Goal: Information Seeking & Learning: Compare options

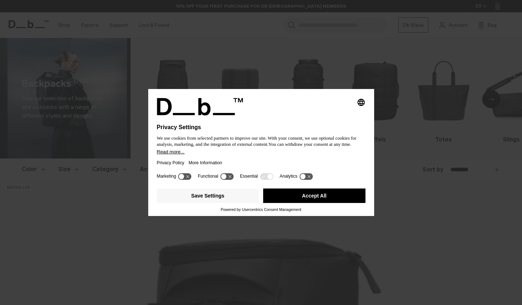
click at [306, 200] on button "Accept All" at bounding box center [314, 195] width 102 height 14
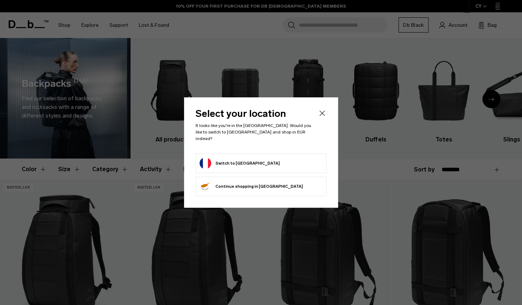
click at [234, 161] on button "Switch to France" at bounding box center [240, 163] width 80 height 12
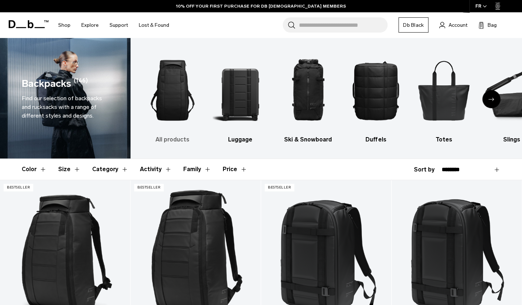
click at [180, 90] on img "1 / 10" at bounding box center [172, 90] width 55 height 83
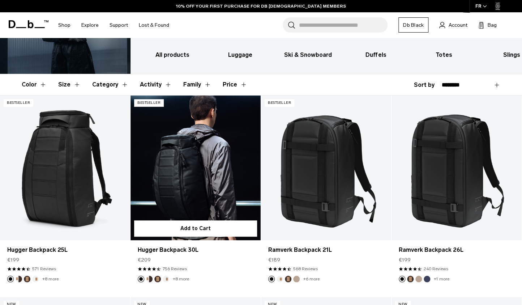
scroll to position [94, 0]
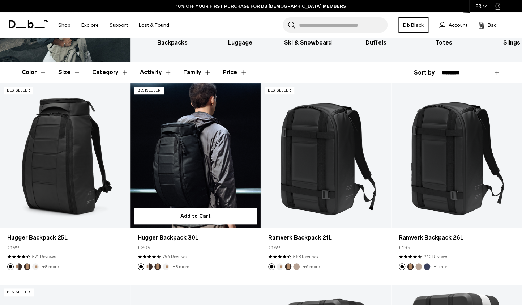
scroll to position [96, 0]
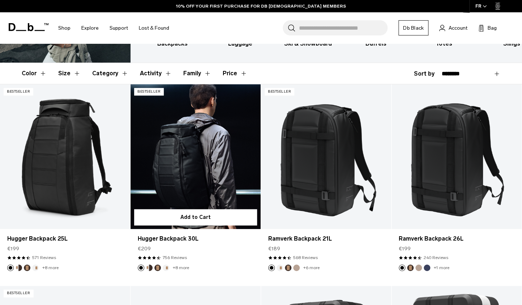
click at [192, 156] on link "Hugger Backpack 30L" at bounding box center [196, 156] width 130 height 145
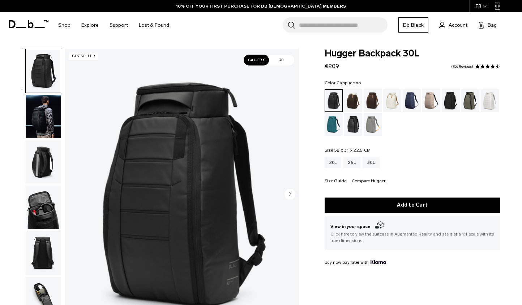
click at [352, 98] on div "Cappuccino" at bounding box center [353, 100] width 18 height 22
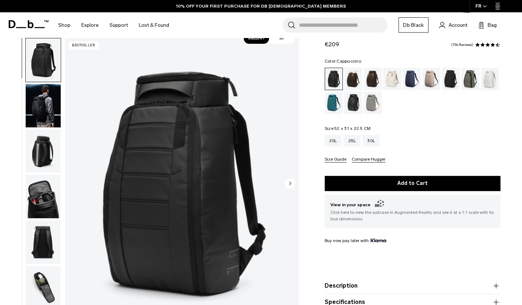
scroll to position [24, 0]
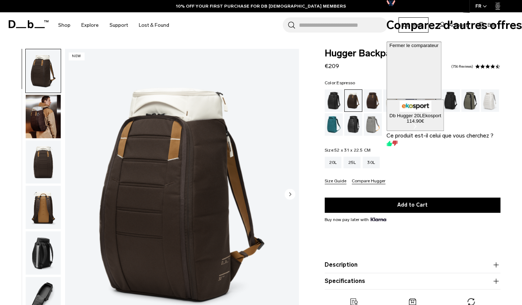
click at [371, 102] on div "Espresso" at bounding box center [373, 100] width 18 height 22
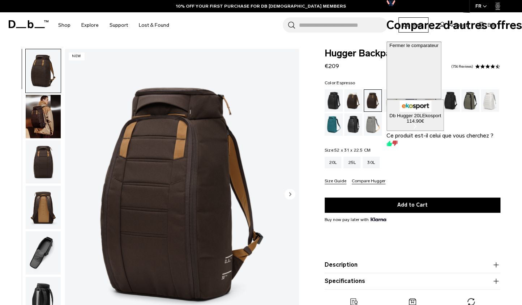
click at [439, 48] on icon at bounding box center [414, 72] width 49 height 49
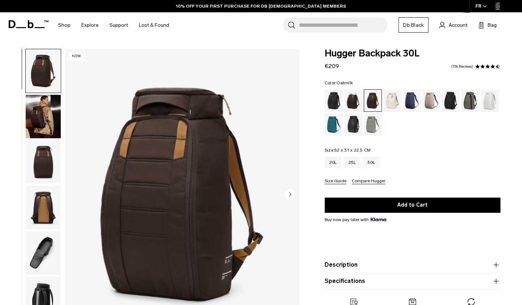
click at [392, 99] on div "Oatmilk" at bounding box center [392, 100] width 18 height 22
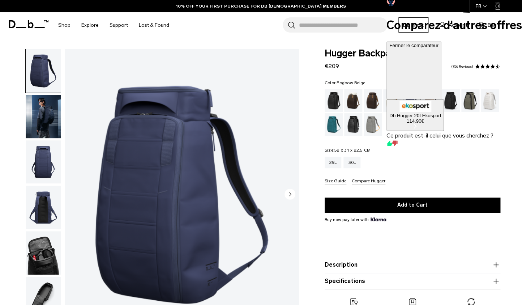
click at [430, 104] on div "Fogbow Beige" at bounding box center [431, 100] width 18 height 22
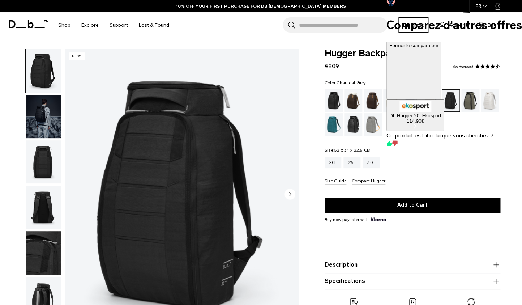
scroll to position [6, 0]
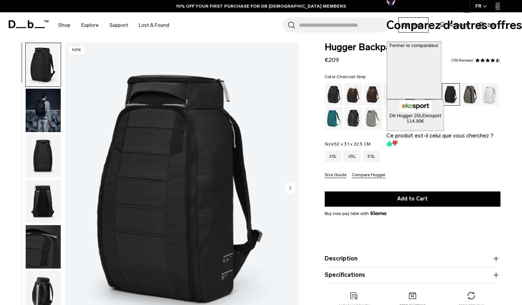
click at [469, 149] on div at bounding box center [455, 149] width 136 height 0
click at [470, 96] on div "Comparez d'autres offres Fermer le comparateur Db Hugger 20L Ekosport 114.90€ C…" at bounding box center [455, 74] width 136 height 149
click at [442, 42] on button "Fermer le comparateur" at bounding box center [414, 71] width 55 height 58
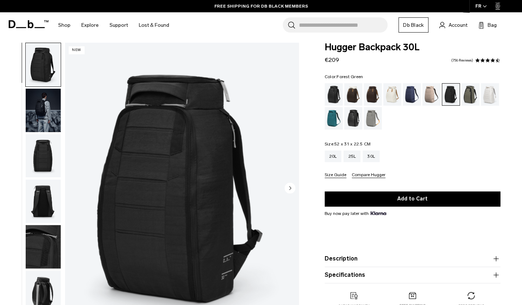
click at [470, 88] on div "Forest Green" at bounding box center [470, 94] width 18 height 22
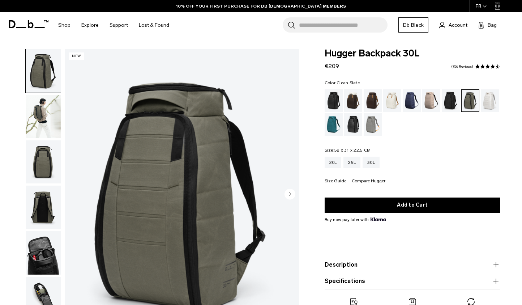
click at [492, 101] on div "Clean Slate" at bounding box center [490, 100] width 18 height 22
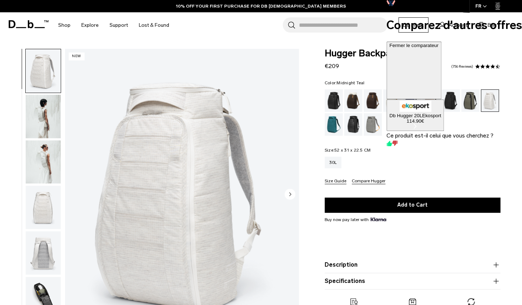
click at [335, 126] on div "Midnight Teal" at bounding box center [334, 124] width 18 height 22
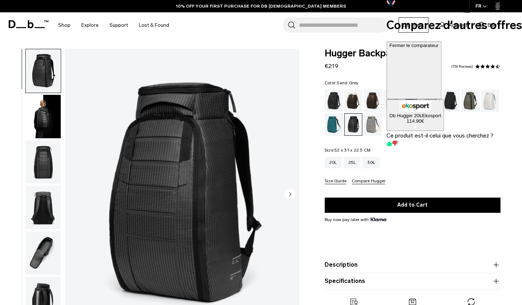
click at [374, 126] on div "Sand Grey" at bounding box center [373, 124] width 18 height 22
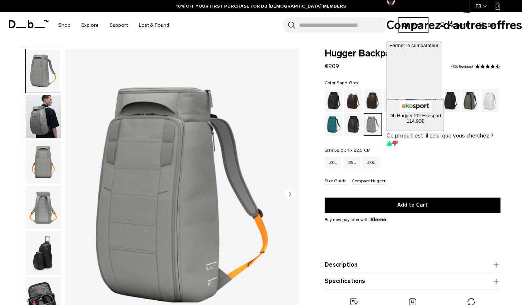
click at [43, 158] on img "button" at bounding box center [43, 161] width 35 height 43
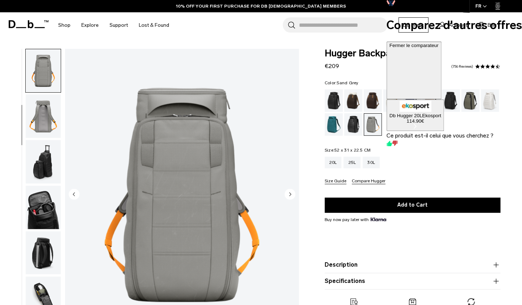
scroll to position [113, 0]
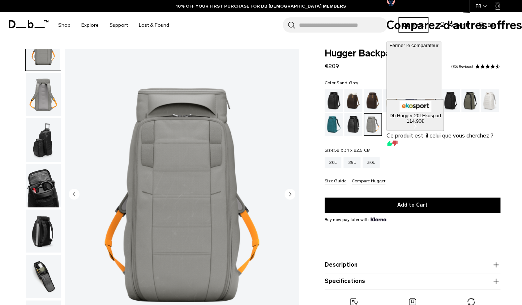
click at [45, 143] on img "button" at bounding box center [43, 139] width 35 height 43
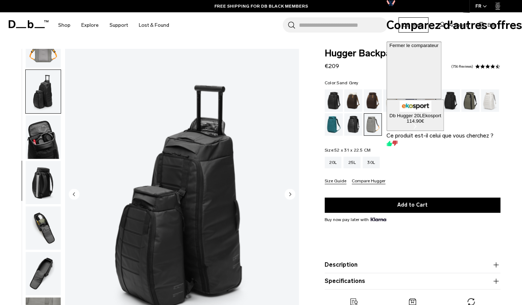
scroll to position [162, 0]
click at [41, 178] on img "button" at bounding box center [43, 182] width 35 height 43
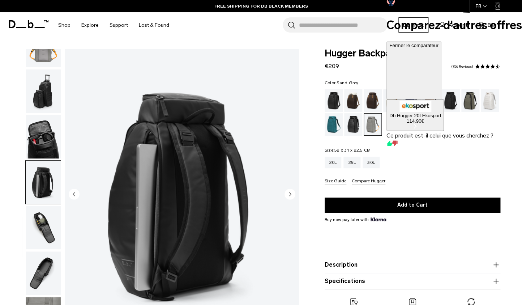
click at [41, 208] on img "button" at bounding box center [43, 227] width 35 height 43
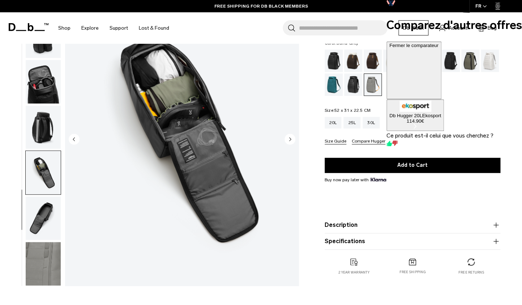
scroll to position [58, 0]
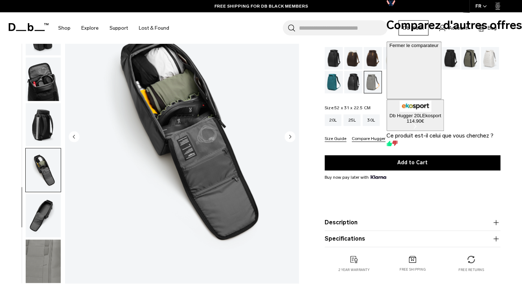
click at [42, 218] on img "button" at bounding box center [43, 215] width 35 height 43
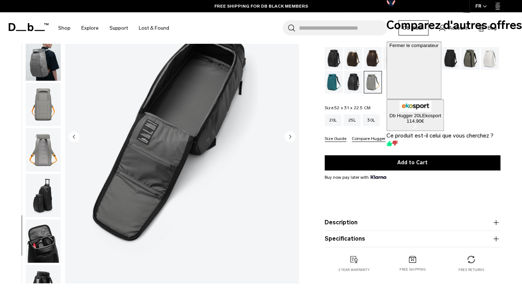
scroll to position [16, 0]
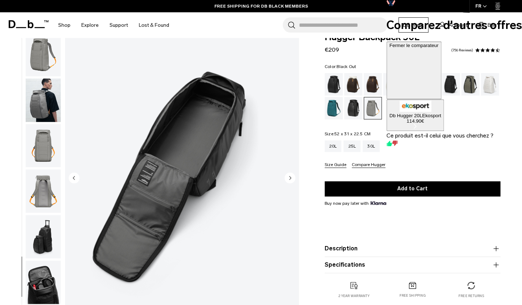
click at [336, 82] on div "Black Out" at bounding box center [334, 84] width 18 height 22
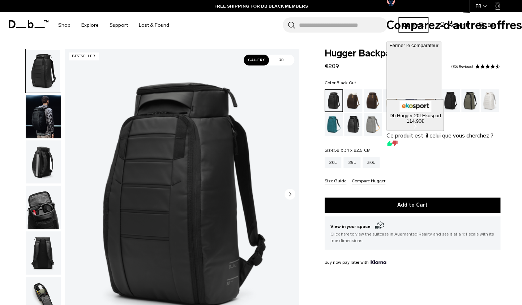
click at [43, 154] on img "button" at bounding box center [43, 161] width 35 height 43
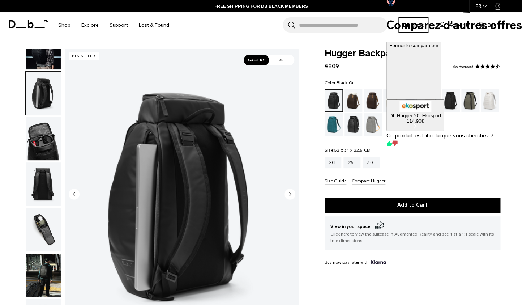
scroll to position [91, 0]
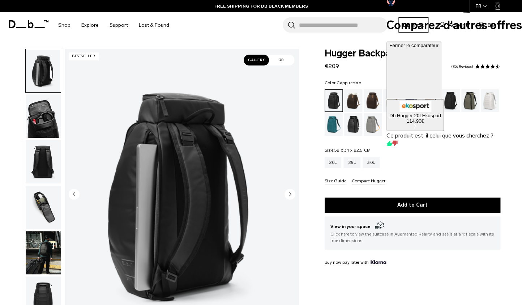
click at [354, 104] on div "Cappuccino" at bounding box center [353, 100] width 18 height 22
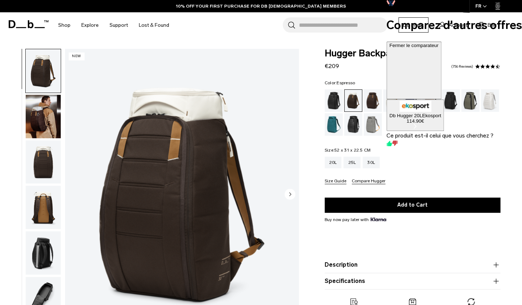
click at [373, 101] on div "Espresso" at bounding box center [373, 100] width 18 height 22
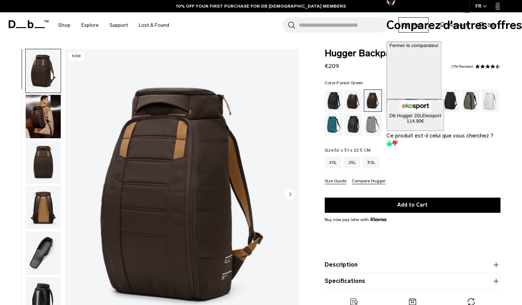
click at [468, 101] on div "Forest Green" at bounding box center [470, 100] width 18 height 22
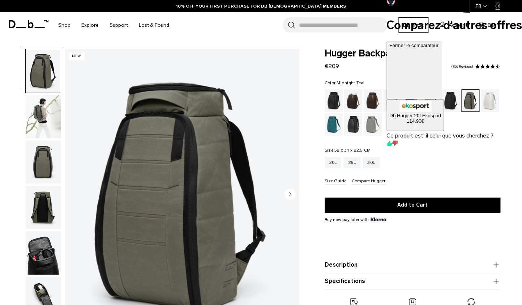
click at [332, 122] on div "Midnight Teal" at bounding box center [334, 124] width 18 height 22
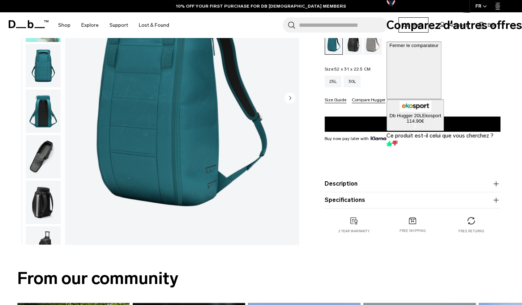
scroll to position [110, 0]
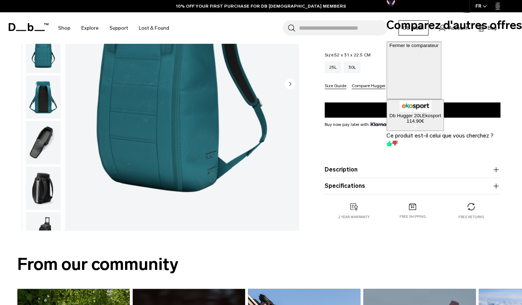
click at [343, 168] on button "Description" at bounding box center [413, 169] width 176 height 9
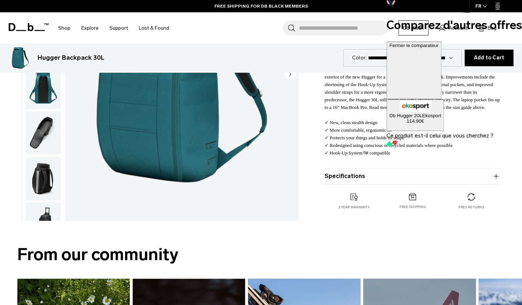
scroll to position [0, 0]
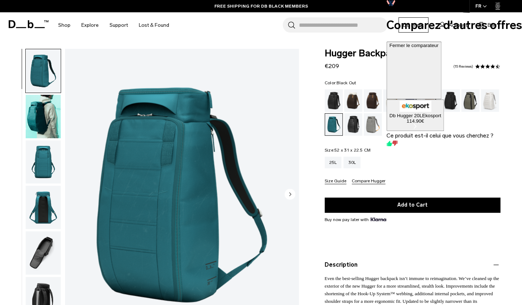
click at [334, 98] on div "Black Out" at bounding box center [334, 100] width 18 height 22
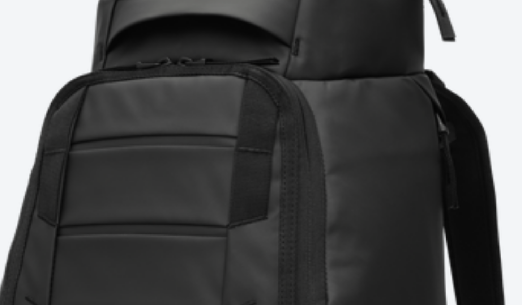
click at [157, 128] on img "1 / 11" at bounding box center [182, 195] width 234 height 292
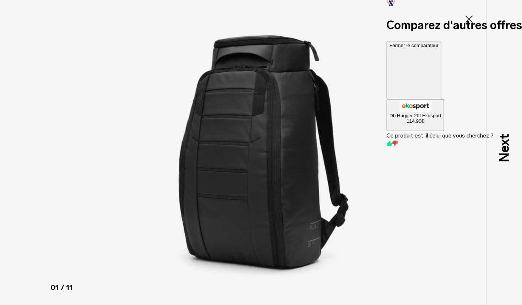
click at [439, 48] on icon at bounding box center [414, 72] width 49 height 49
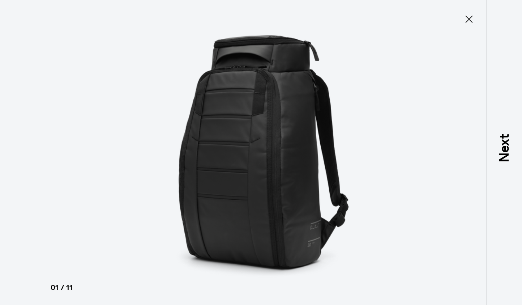
click at [470, 16] on icon at bounding box center [469, 19] width 12 height 12
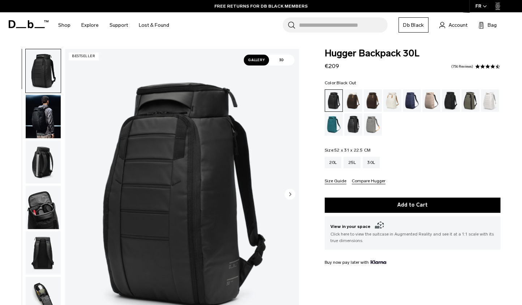
click at [286, 60] on span "3D" at bounding box center [281, 60] width 25 height 11
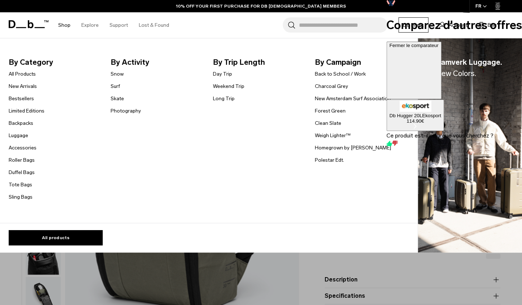
click at [64, 24] on link "Shop" at bounding box center [64, 25] width 12 height 26
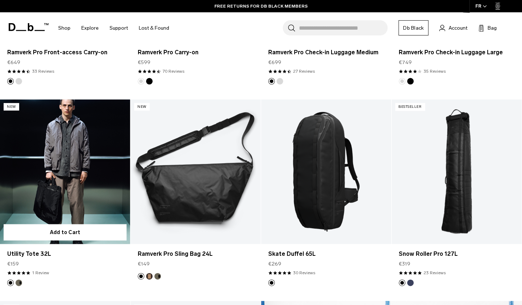
scroll to position [541, 0]
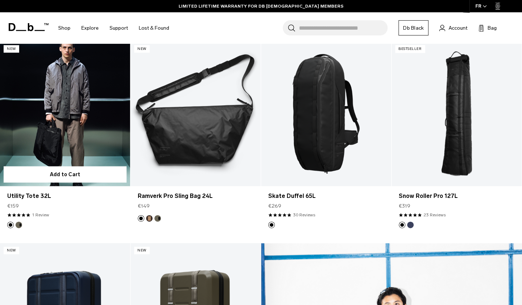
click at [80, 122] on link "Utility Tote 32L" at bounding box center [65, 114] width 130 height 145
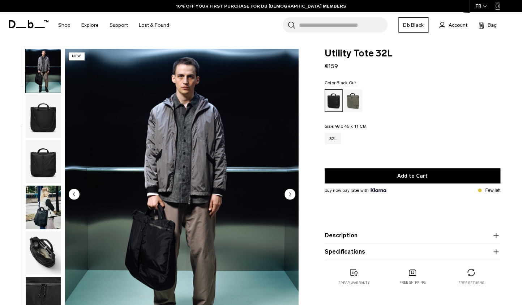
click at [47, 159] on img "button" at bounding box center [43, 161] width 35 height 43
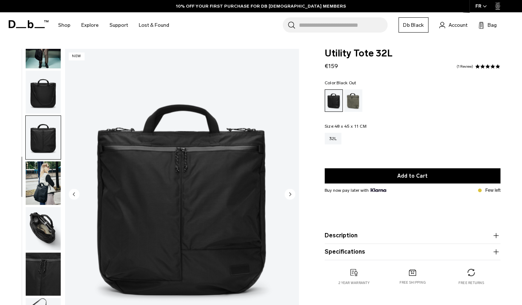
scroll to position [71, 0]
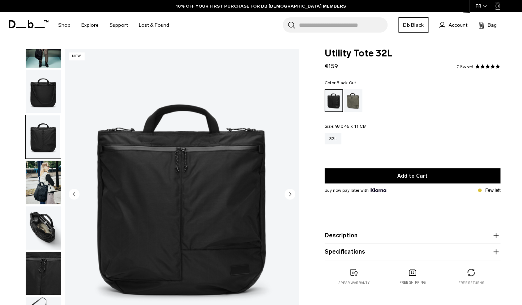
click at [39, 186] on img "button" at bounding box center [43, 182] width 35 height 43
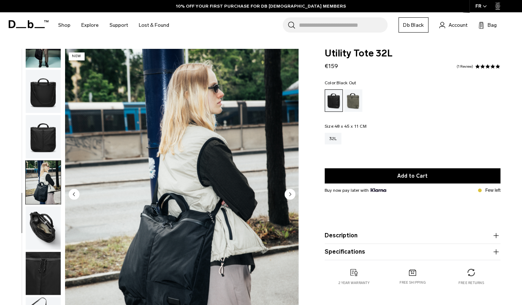
click at [40, 218] on img "button" at bounding box center [43, 227] width 35 height 43
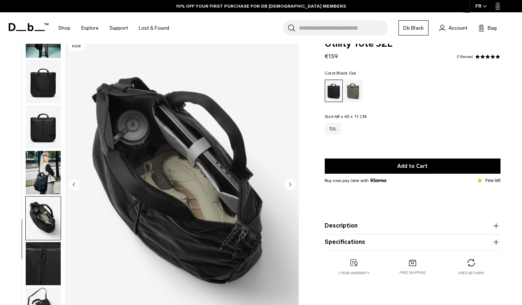
scroll to position [60, 0]
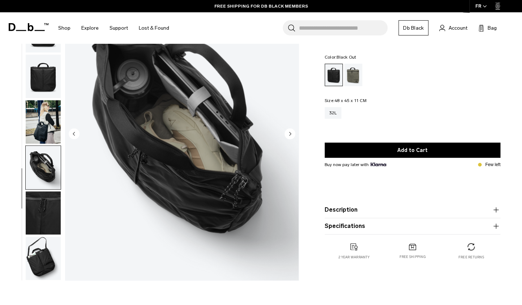
click at [40, 220] on img "button" at bounding box center [43, 212] width 35 height 43
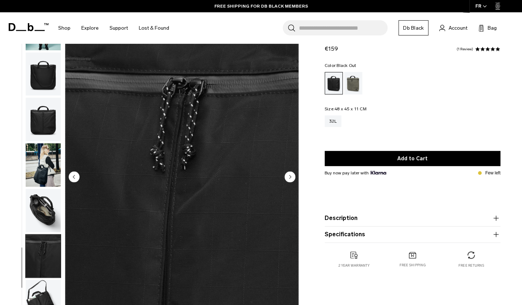
scroll to position [0, 0]
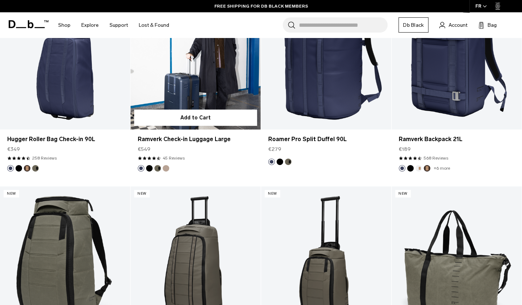
scroll to position [1797, 0]
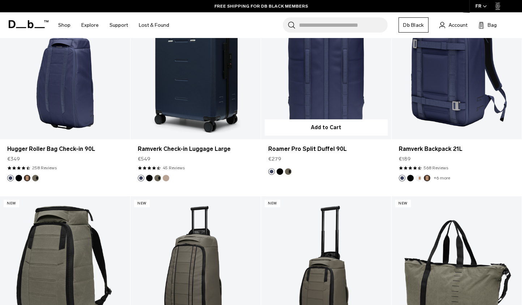
click at [322, 107] on link "Roamer Pro Split Duffel 90L" at bounding box center [326, 67] width 130 height 145
click at [327, 77] on link "Roamer Pro Split Duffel 90L" at bounding box center [326, 67] width 130 height 145
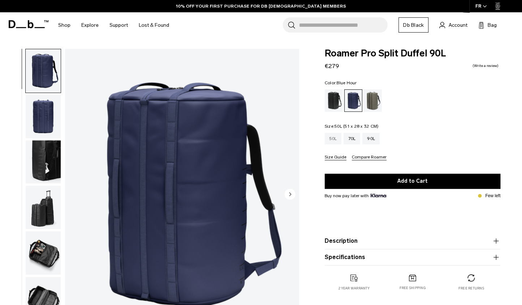
click at [336, 140] on div "50L" at bounding box center [333, 139] width 17 height 12
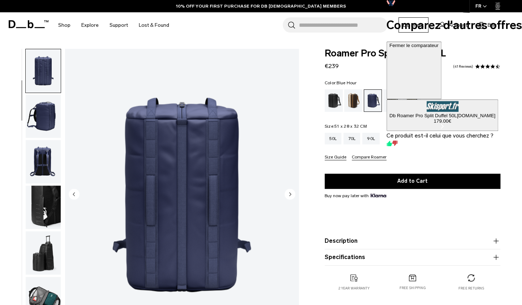
click at [44, 127] on img "button" at bounding box center [43, 116] width 35 height 43
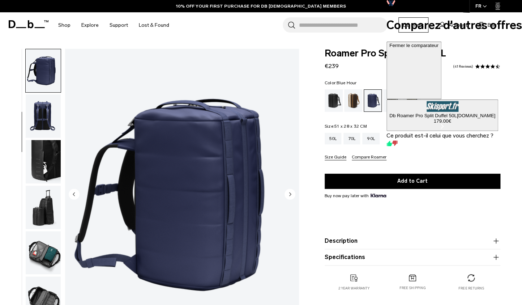
click at [44, 132] on img "button" at bounding box center [43, 115] width 35 height 43
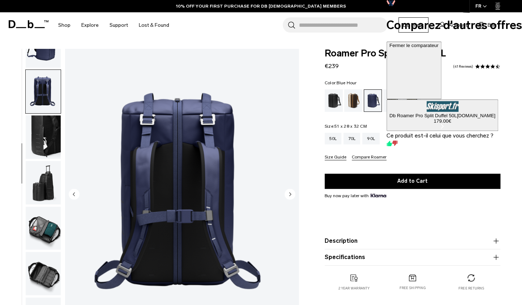
scroll to position [116, 0]
click at [44, 141] on img "button" at bounding box center [43, 136] width 35 height 43
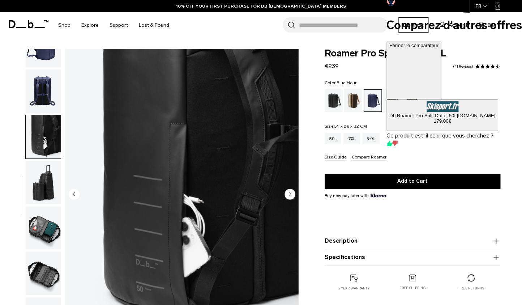
click at [44, 172] on img "button" at bounding box center [43, 182] width 35 height 43
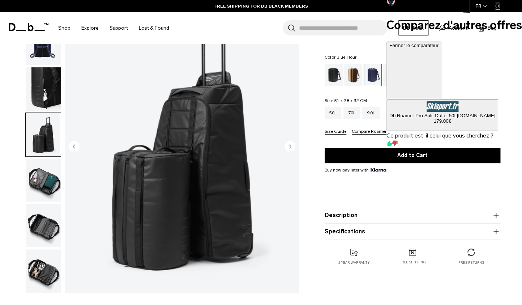
scroll to position [48, 0]
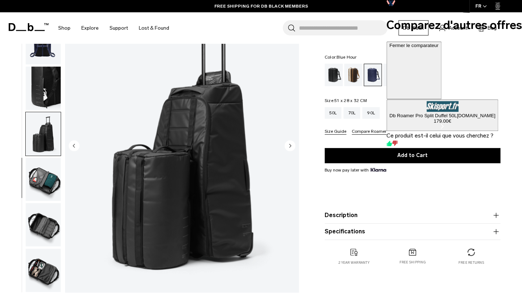
click at [43, 180] on img "button" at bounding box center [43, 179] width 35 height 43
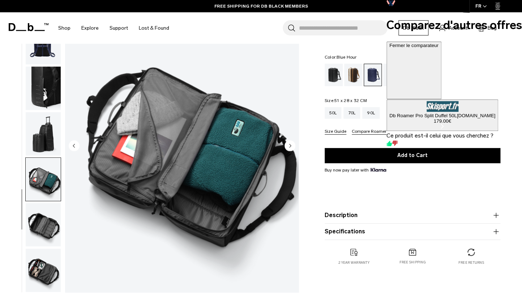
click at [46, 217] on img "button" at bounding box center [43, 224] width 35 height 43
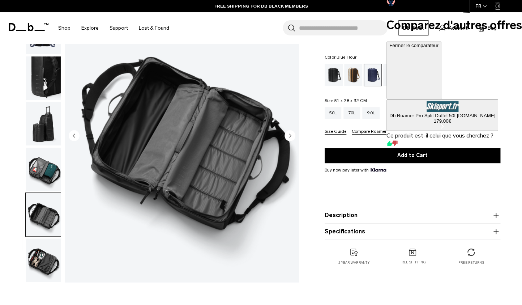
scroll to position [80, 0]
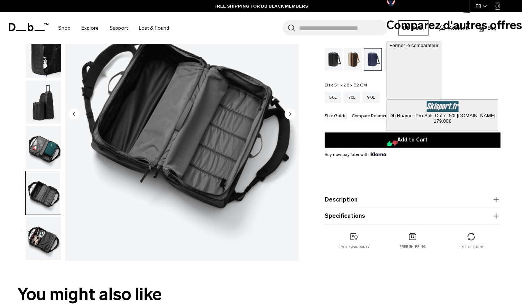
click at [47, 237] on img "button" at bounding box center [43, 238] width 35 height 43
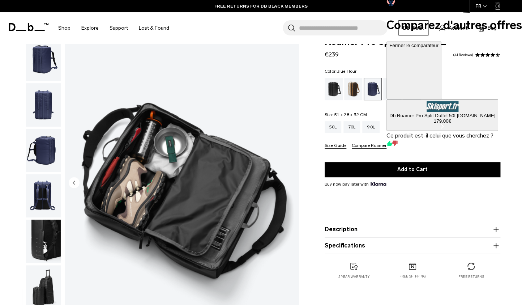
scroll to position [0, 0]
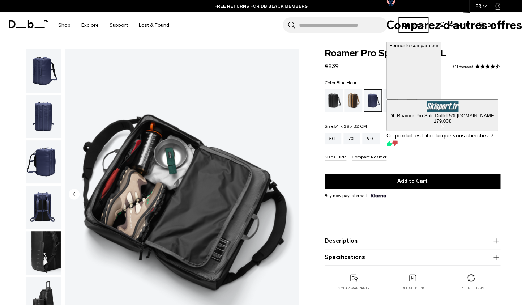
click at [42, 70] on img "button" at bounding box center [43, 70] width 35 height 43
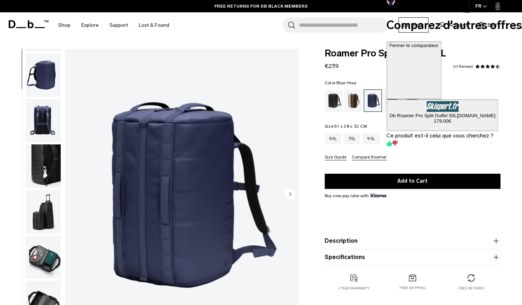
scroll to position [109, 0]
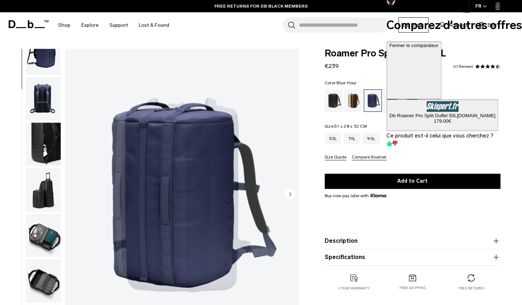
click at [110, 131] on img "1 / 9" at bounding box center [182, 195] width 234 height 292
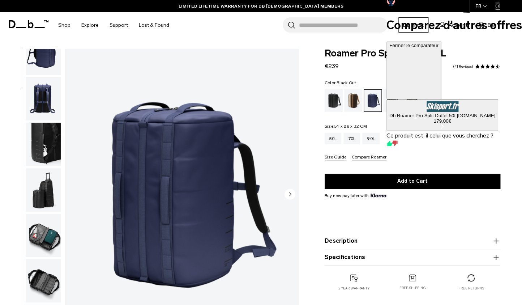
click at [333, 103] on div "Black Out" at bounding box center [334, 100] width 18 height 22
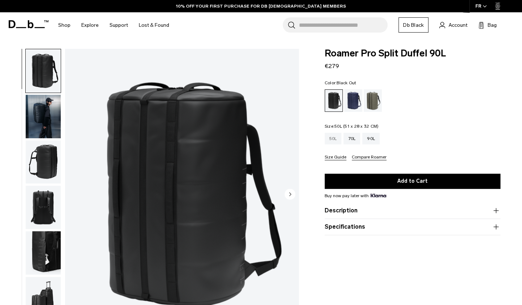
click at [333, 138] on div "50L" at bounding box center [333, 139] width 17 height 12
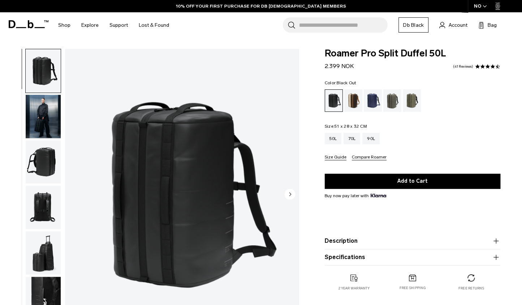
click at [32, 114] on img "button" at bounding box center [43, 116] width 35 height 43
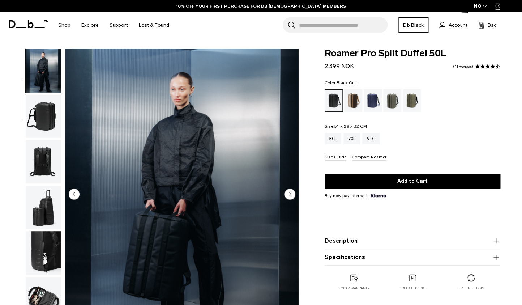
click at [287, 194] on circle "Next slide" at bounding box center [290, 193] width 11 height 11
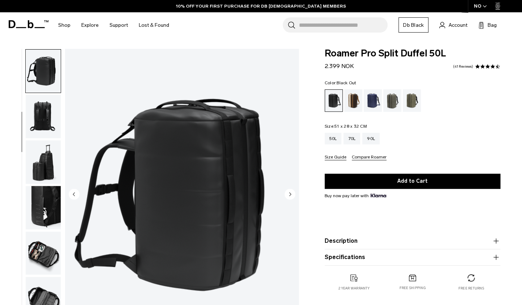
click at [287, 194] on circle "Next slide" at bounding box center [290, 193] width 11 height 11
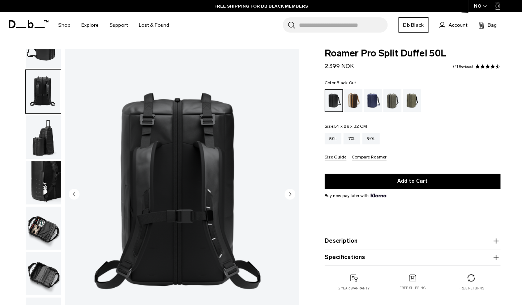
scroll to position [116, 0]
click at [287, 194] on circle "Next slide" at bounding box center [290, 193] width 11 height 11
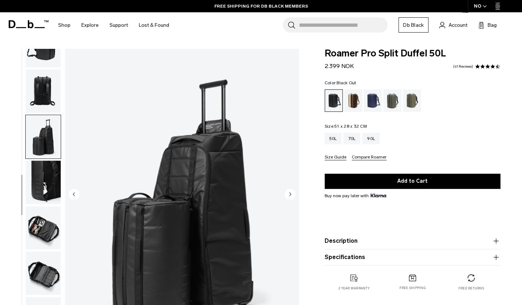
click at [287, 194] on circle "Next slide" at bounding box center [290, 193] width 11 height 11
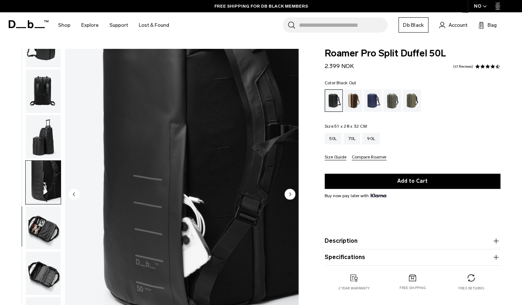
click at [287, 194] on circle "Next slide" at bounding box center [290, 193] width 11 height 11
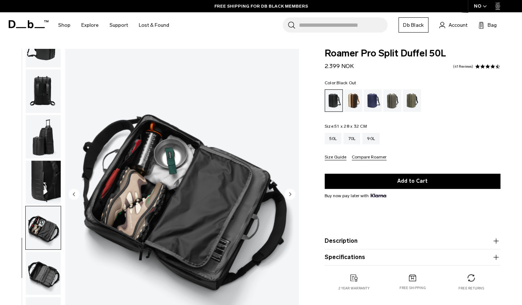
click at [287, 194] on circle "Next slide" at bounding box center [290, 193] width 11 height 11
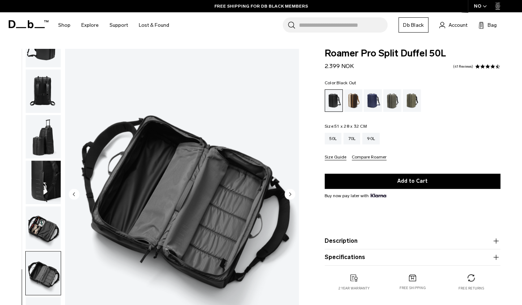
click at [287, 194] on circle "Next slide" at bounding box center [290, 193] width 11 height 11
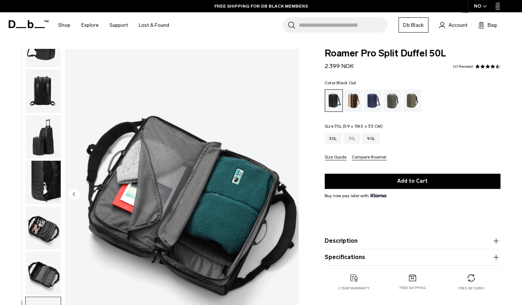
click at [351, 141] on div "70L" at bounding box center [352, 139] width 17 height 12
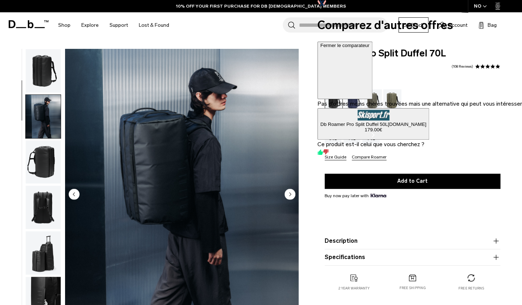
scroll to position [46, 0]
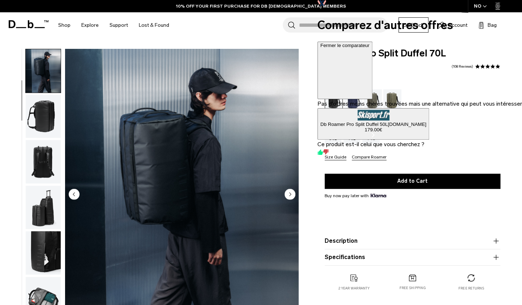
click at [368, 137] on div "90L" at bounding box center [370, 139] width 17 height 12
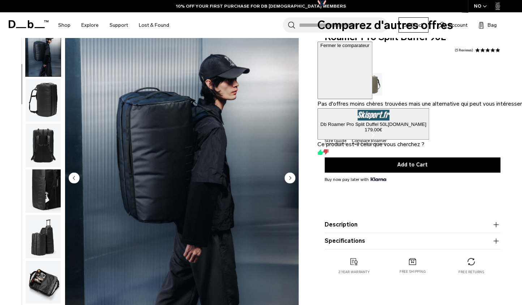
scroll to position [19, 0]
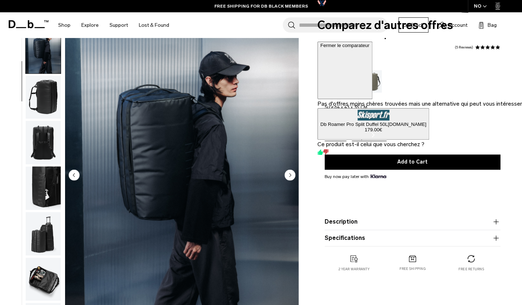
click at [370, 48] on icon at bounding box center [344, 72] width 49 height 49
